Goal: Use online tool/utility: Utilize a website feature to perform a specific function

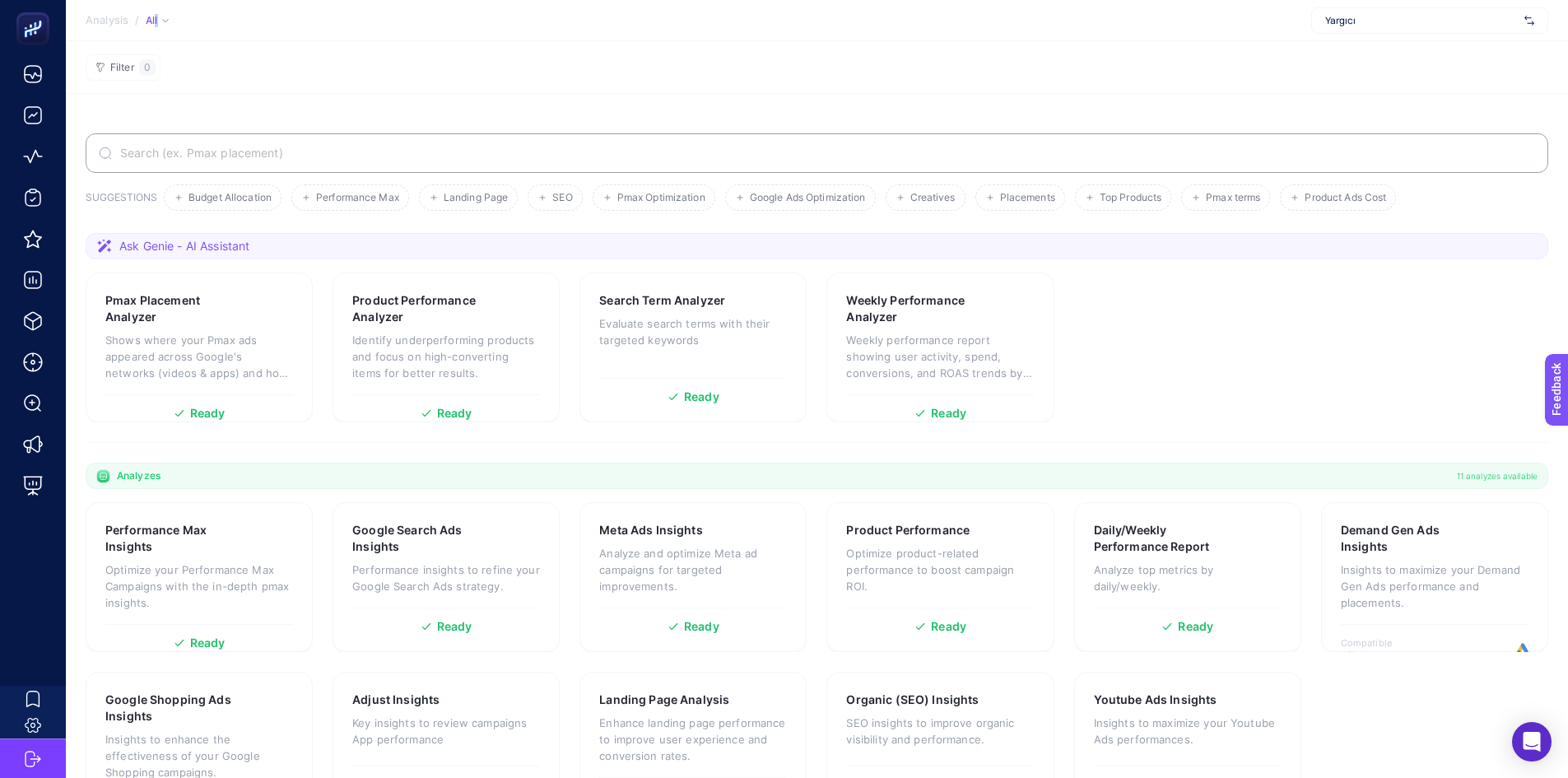
click at [156, 19] on div "All" at bounding box center [157, 20] width 23 height 13
click at [350, 42] on section "Filter 0" at bounding box center [817, 67] width 1502 height 53
click at [150, 20] on div "All" at bounding box center [157, 20] width 23 height 13
click at [169, 69] on span "Active" at bounding box center [174, 71] width 35 height 13
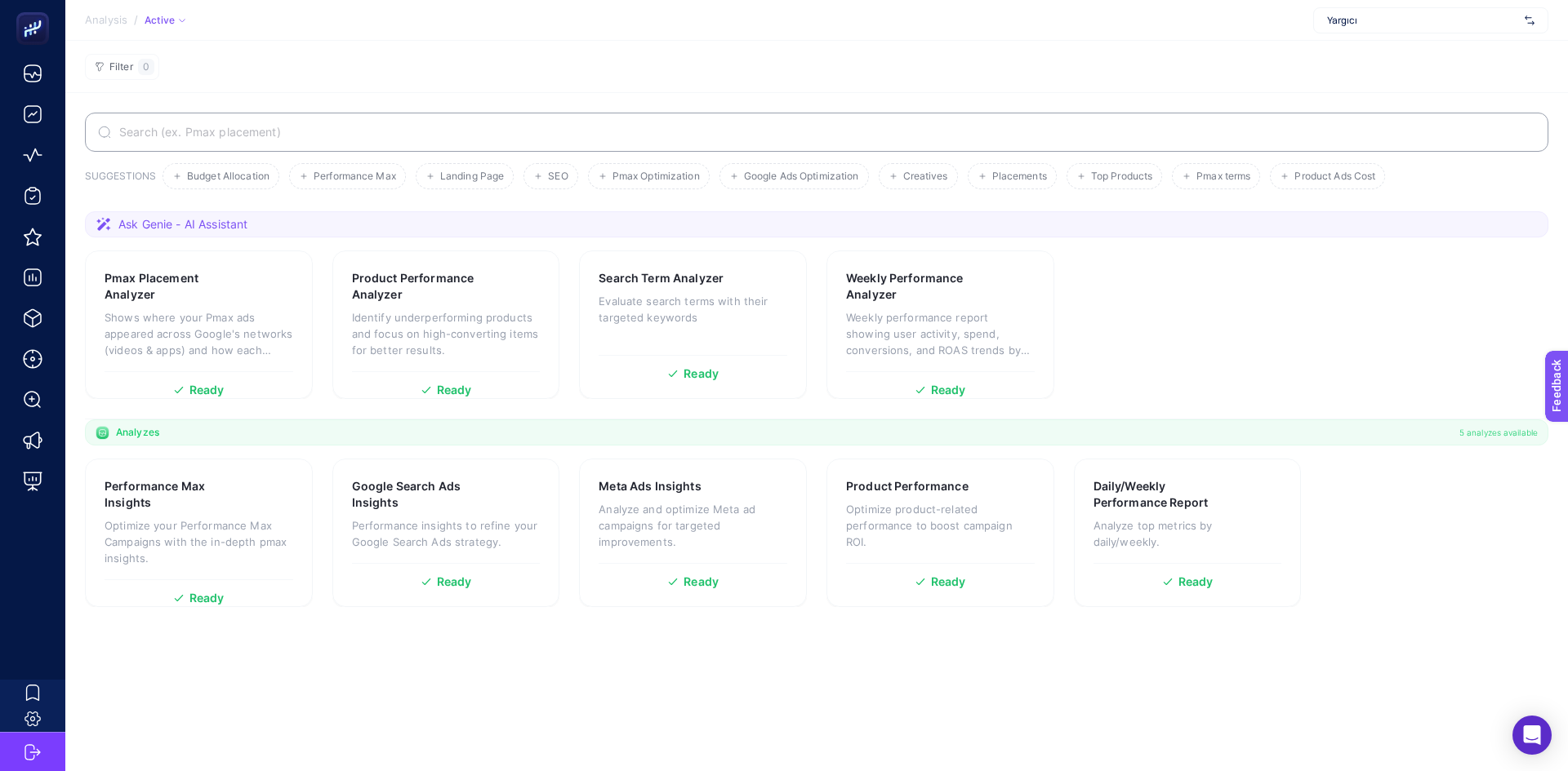
click at [165, 20] on div "Active" at bounding box center [165, 20] width 42 height 13
click at [174, 47] on li "All" at bounding box center [176, 43] width 61 height 26
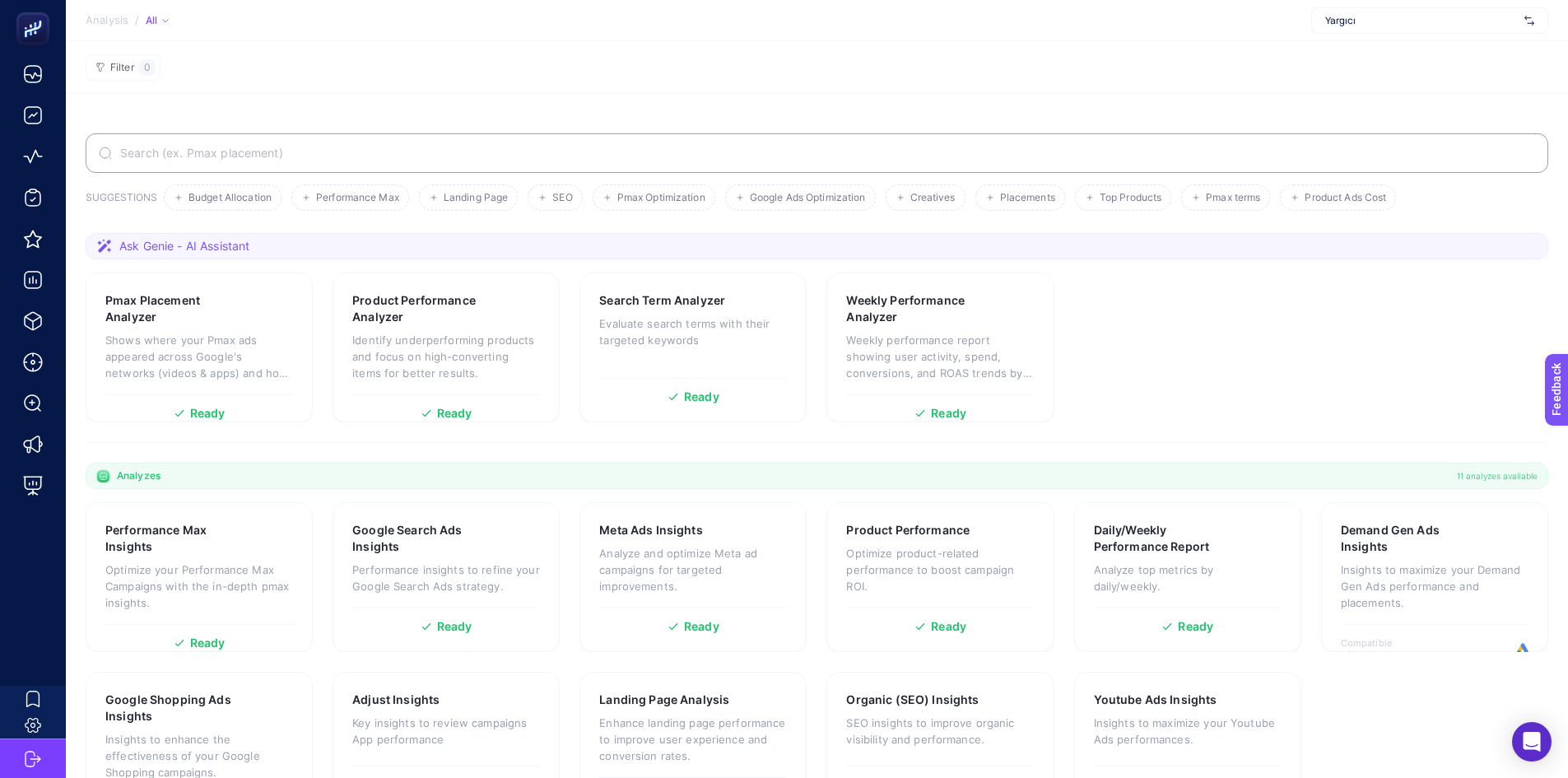
click at [234, 244] on span "Ask Genie - AI Assistant" at bounding box center [184, 246] width 130 height 16
click at [112, 243] on icon at bounding box center [105, 246] width 16 height 16
click at [94, 242] on section "Ask Genie - AI Assistant" at bounding box center [817, 246] width 1463 height 26
click at [186, 249] on span "Ask Genie - AI Assistant" at bounding box center [184, 246] width 130 height 16
click at [233, 240] on span "Ask Genie - AI Assistant" at bounding box center [184, 246] width 130 height 16
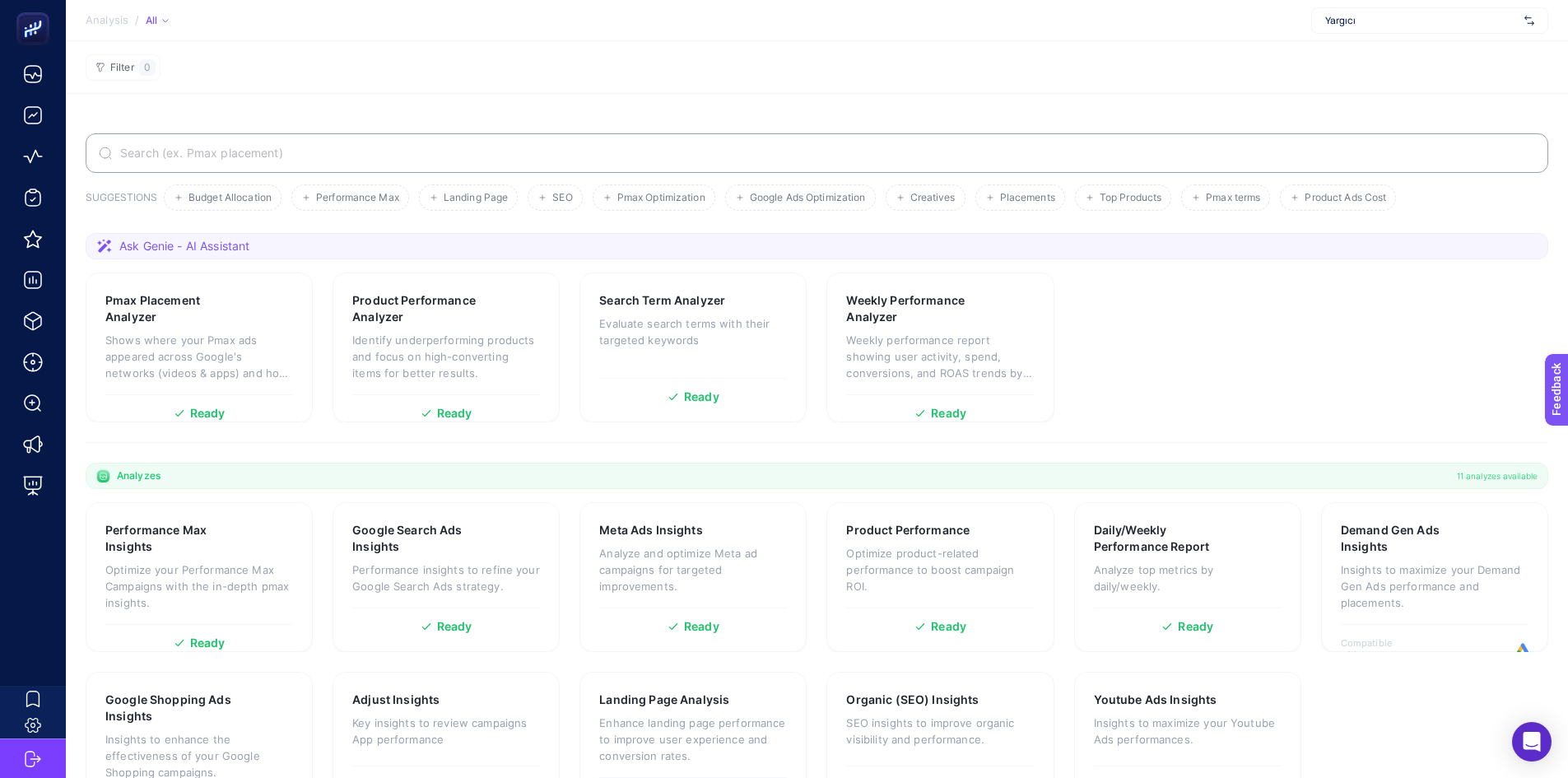
click at [178, 251] on span "Ask Genie - AI Assistant" at bounding box center [184, 246] width 130 height 16
click at [101, 236] on section "Ask Genie - AI Assistant" at bounding box center [817, 246] width 1463 height 26
click at [100, 245] on icon at bounding box center [105, 246] width 16 height 16
click at [102, 247] on icon at bounding box center [105, 245] width 15 height 14
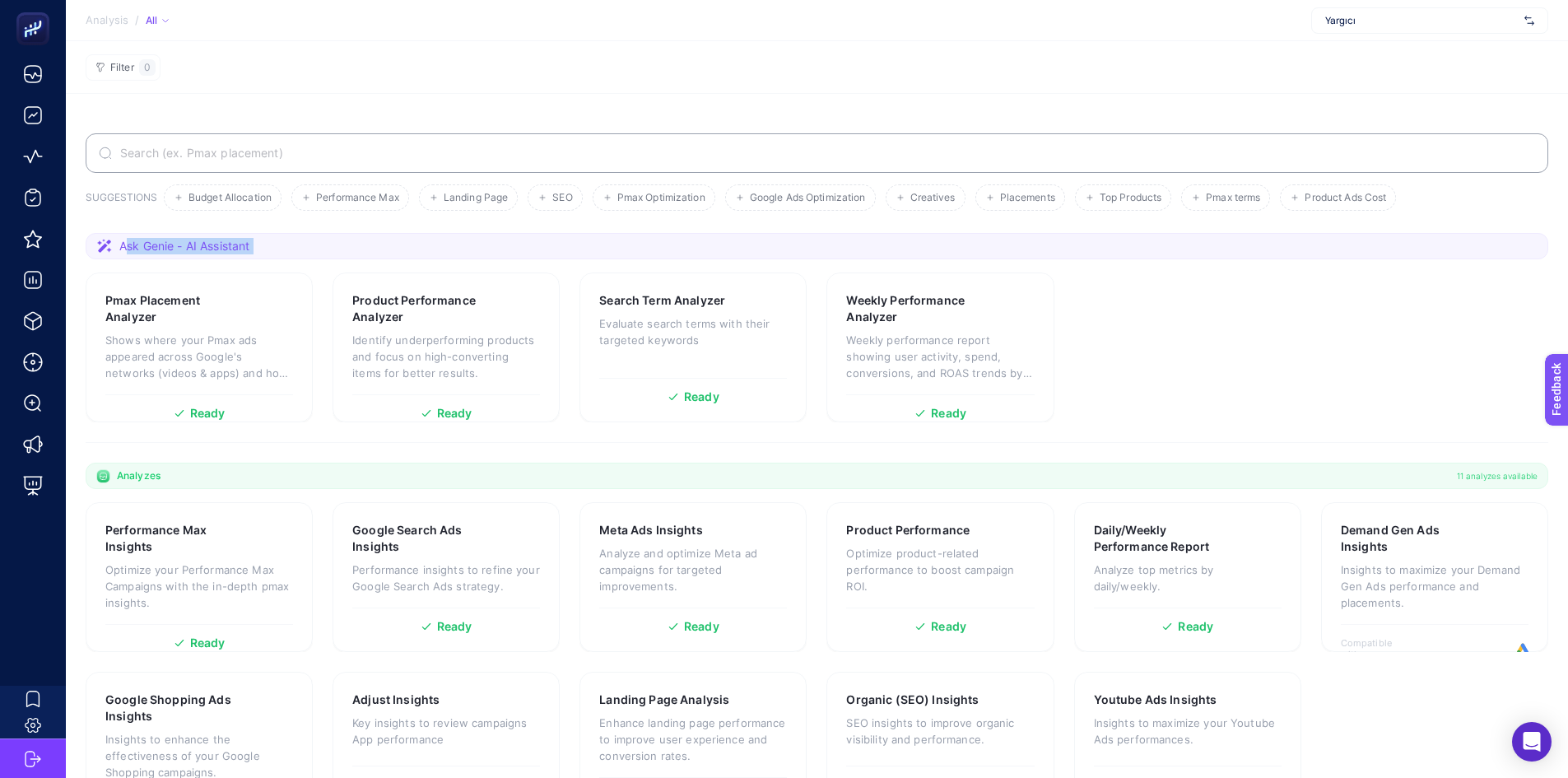
click at [200, 250] on span "Ask Genie - AI Assistant" at bounding box center [184, 246] width 130 height 16
click at [471, 320] on h3 "Product Performance Analyzer" at bounding box center [422, 309] width 138 height 33
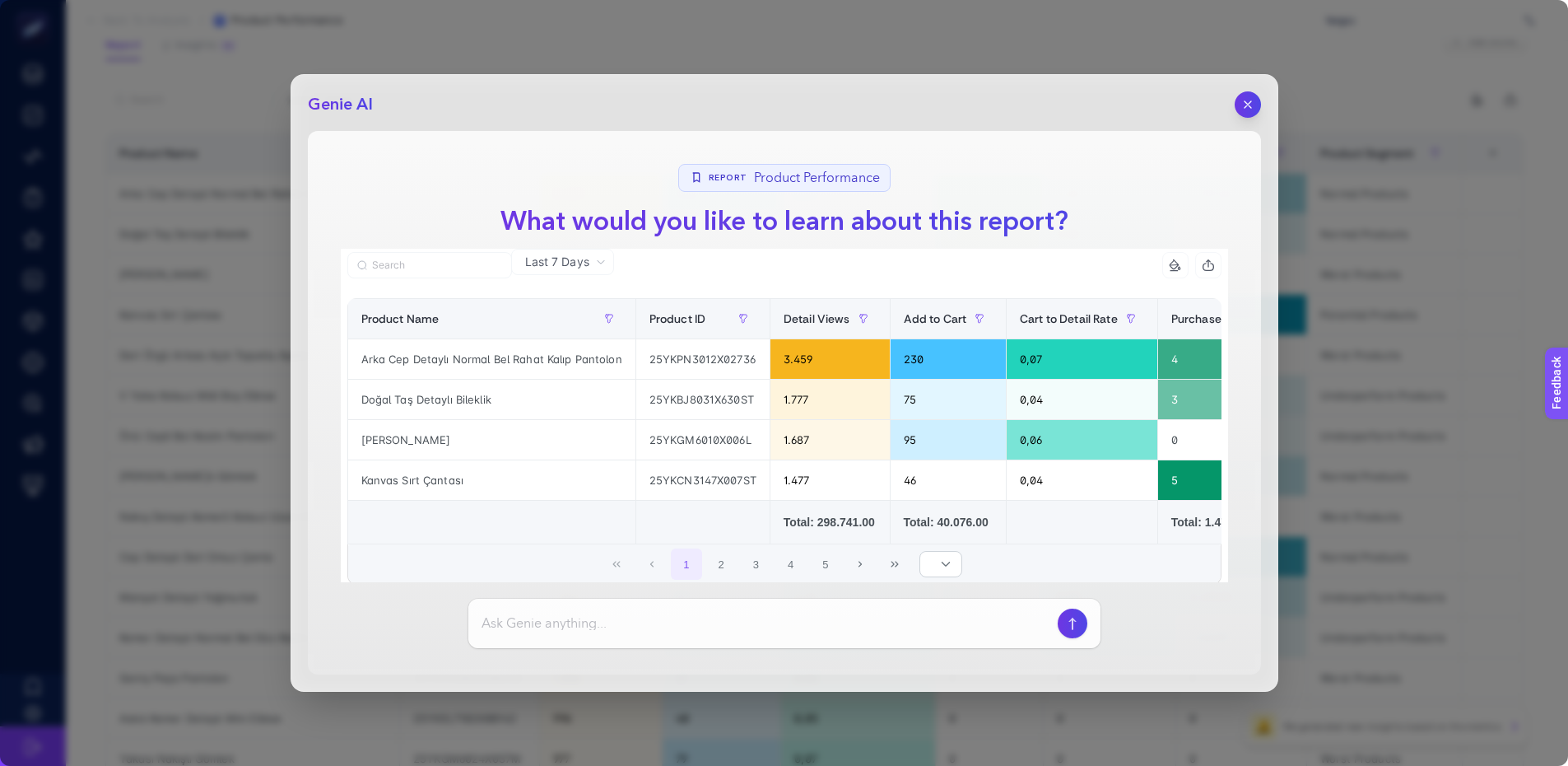
scroll to position [165, 0]
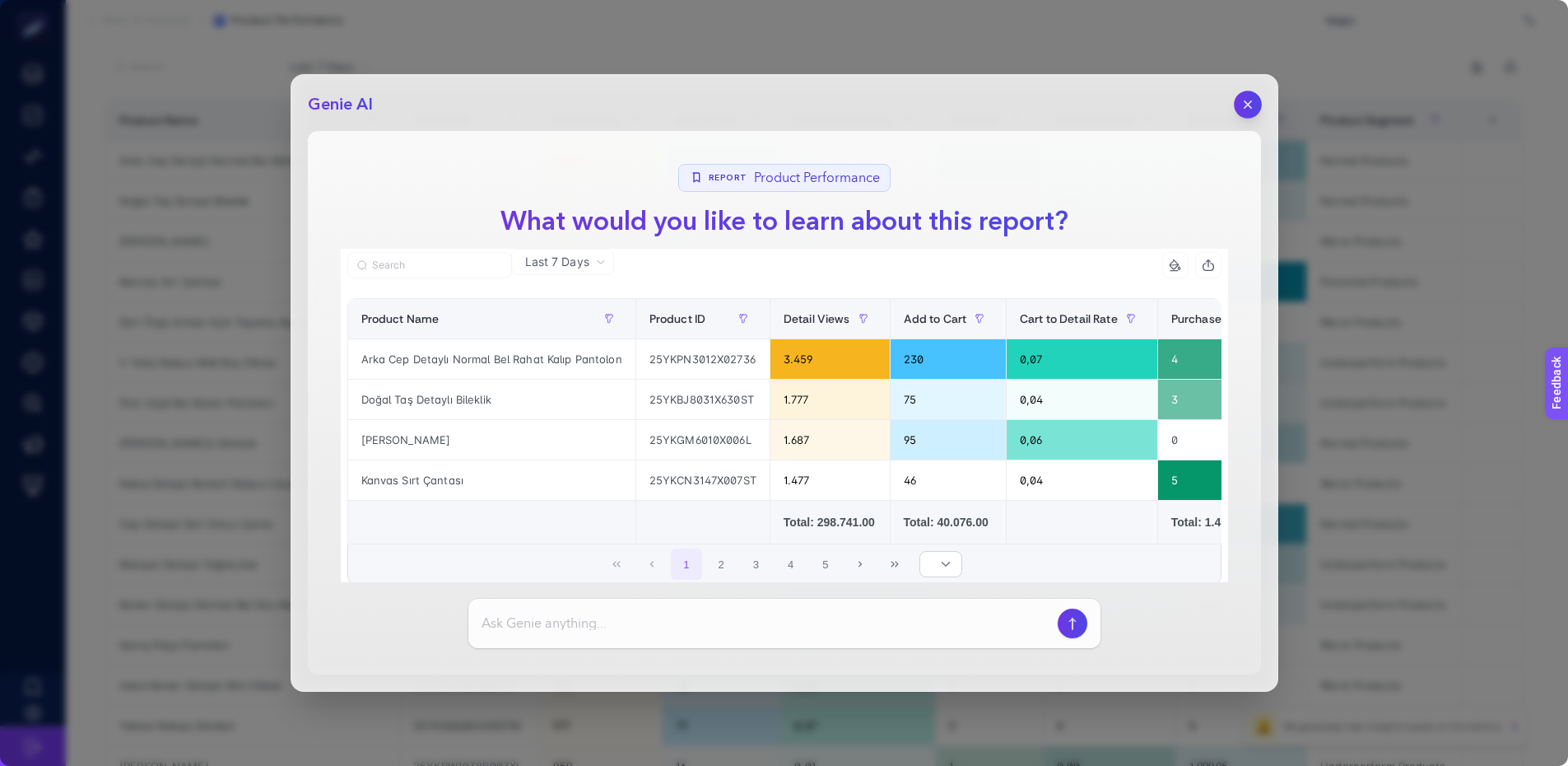
click at [1246, 112] on button "button" at bounding box center [1247, 104] width 28 height 28
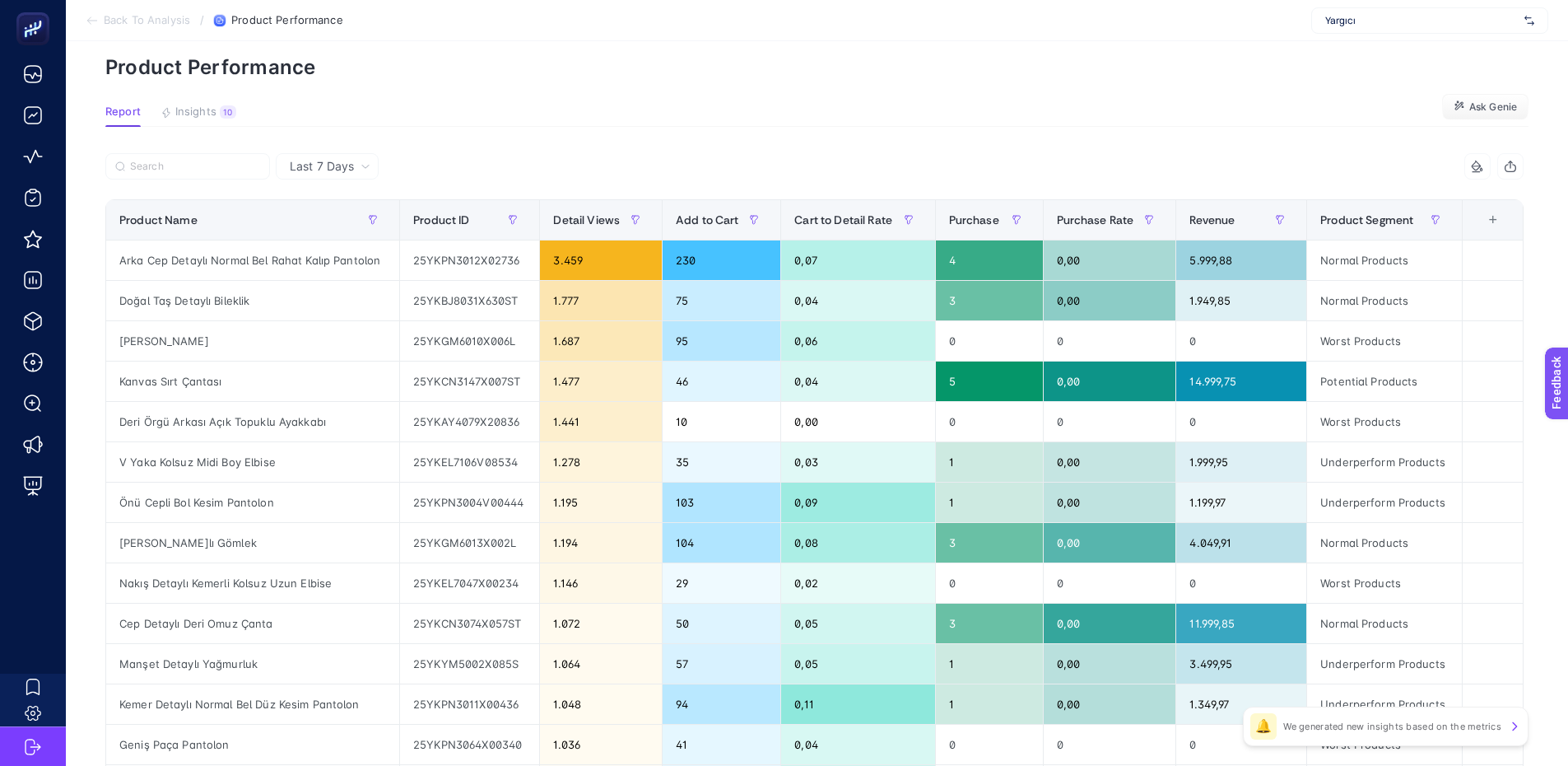
scroll to position [0, 0]
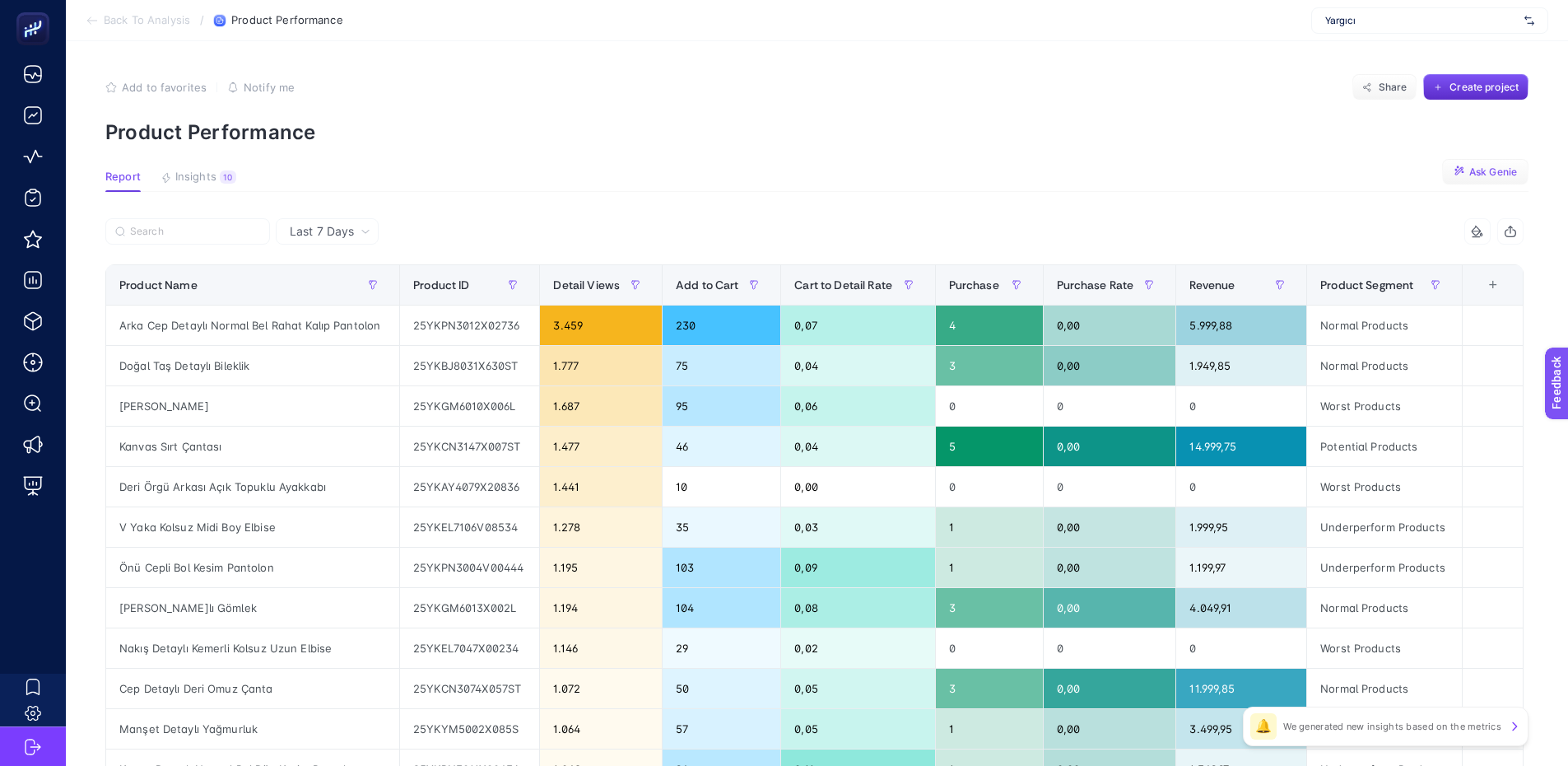
click at [1508, 168] on span "Ask Genie" at bounding box center [1493, 172] width 47 height 13
